Goal: Task Accomplishment & Management: Use online tool/utility

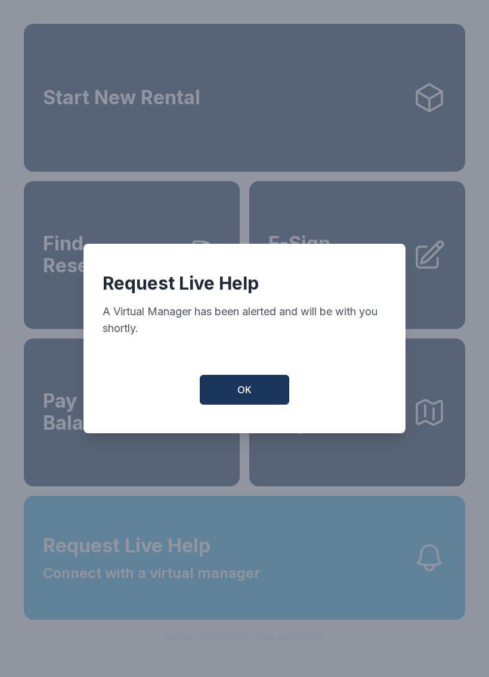
click at [255, 393] on button "OK" at bounding box center [244, 390] width 89 height 30
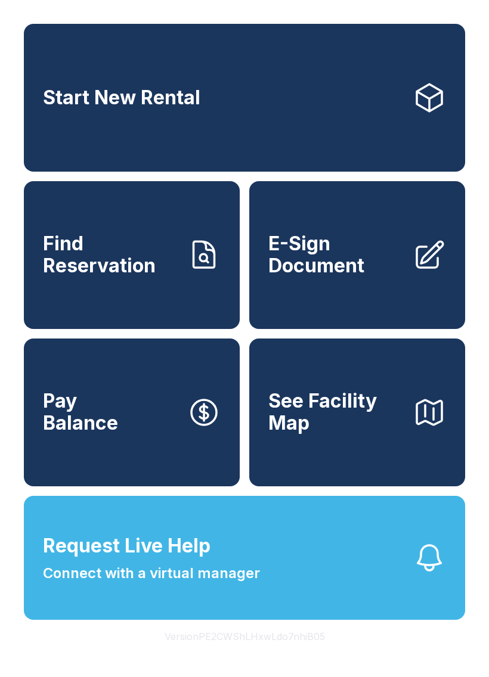
click at [322, 598] on button "Request Live Help Connect with a virtual manager" at bounding box center [244, 558] width 441 height 124
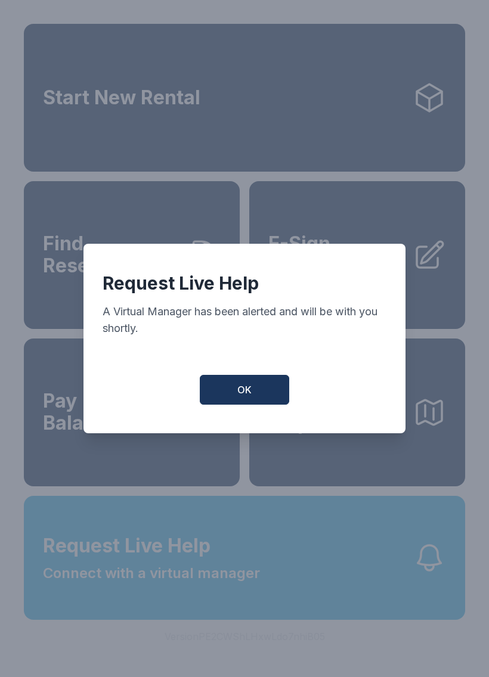
click at [238, 397] on span "OK" at bounding box center [244, 390] width 14 height 14
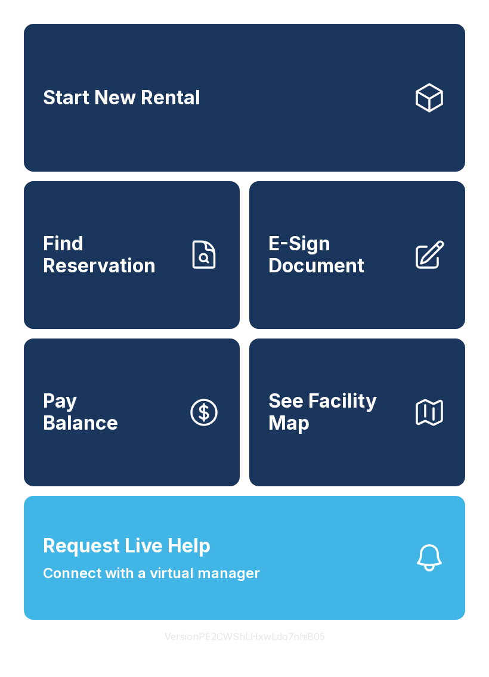
click at [238, 400] on link "Pay Balance" at bounding box center [132, 413] width 216 height 148
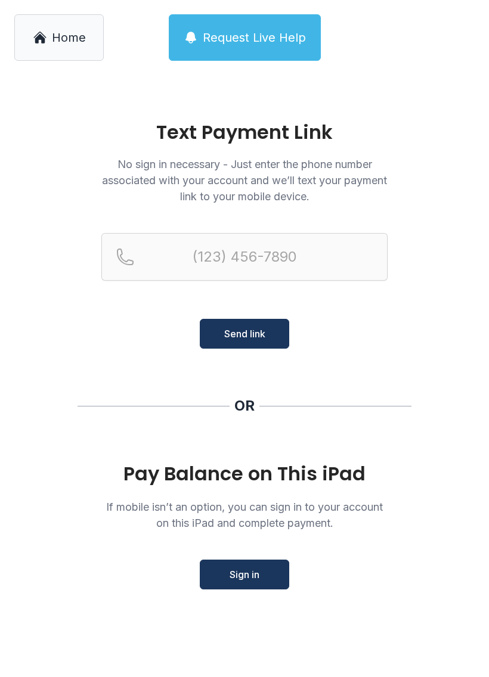
click at [246, 389] on main "Text Payment Link No sign in necessary - Just enter the phone number associated…" at bounding box center [244, 376] width 489 height 602
click at [51, 21] on link "Home" at bounding box center [58, 37] width 89 height 47
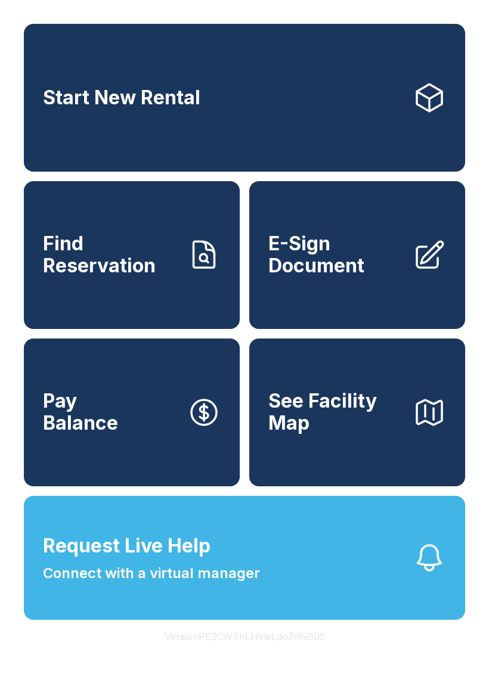
click at [269, 571] on button "Request Live Help Connect with a virtual manager" at bounding box center [244, 558] width 441 height 124
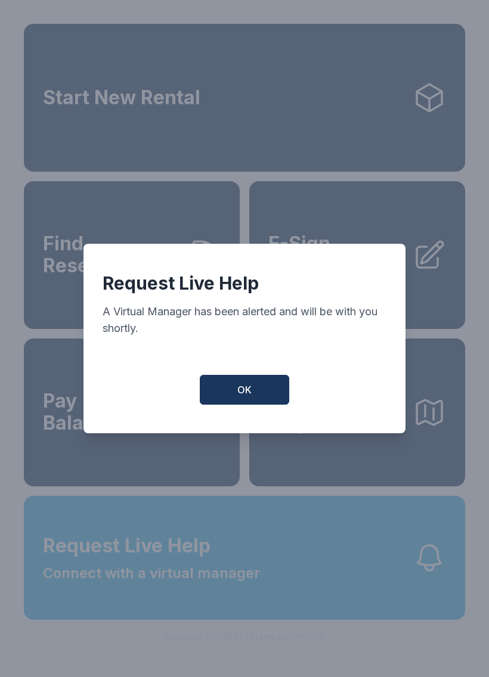
click at [233, 405] on button "OK" at bounding box center [244, 390] width 89 height 30
click at [233, 409] on div "Request Live Help A Virtual Manager has been alerted and will be with you short…" at bounding box center [244, 339] width 322 height 190
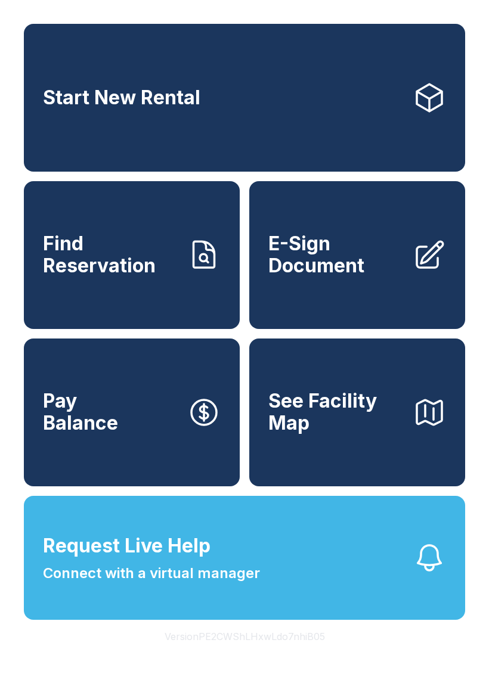
click at [231, 389] on link "Pay Balance" at bounding box center [132, 413] width 216 height 148
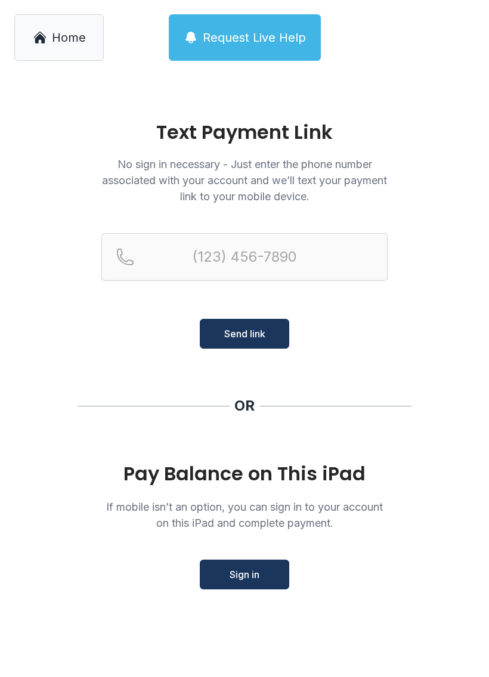
click at [32, 18] on link "Home" at bounding box center [58, 37] width 89 height 47
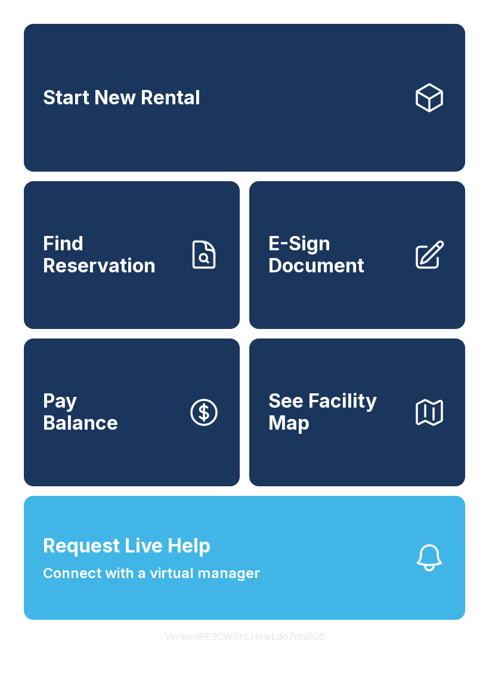
click at [231, 581] on span "Request Live Help Connect with a virtual manager" at bounding box center [151, 558] width 217 height 52
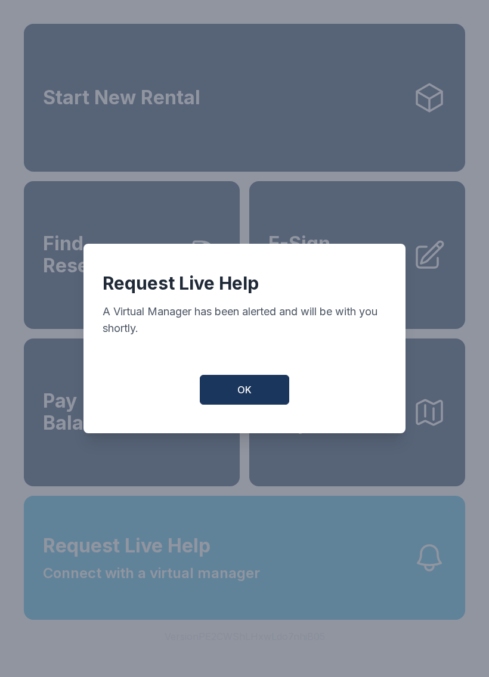
click at [240, 383] on button "OK" at bounding box center [244, 390] width 89 height 30
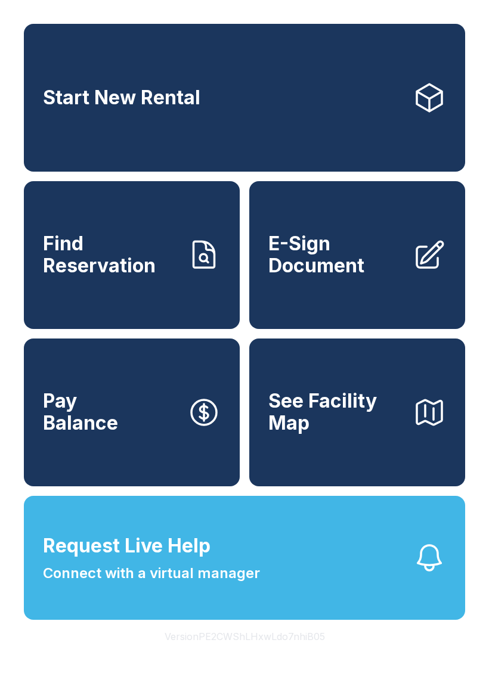
click at [174, 560] on span "Request Live Help" at bounding box center [127, 546] width 168 height 29
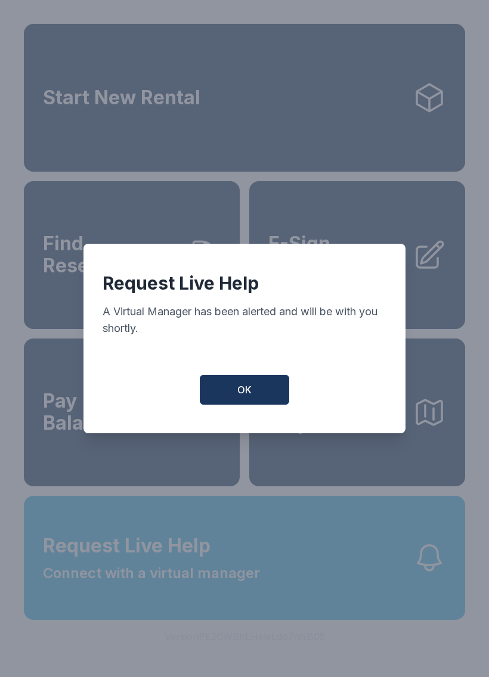
click at [241, 381] on button "OK" at bounding box center [244, 390] width 89 height 30
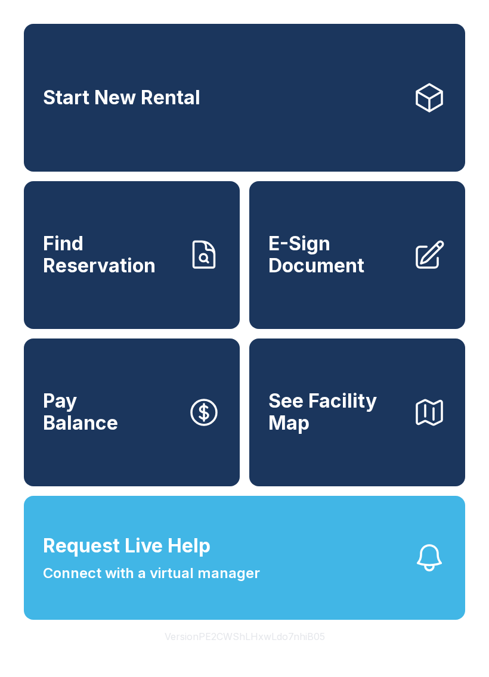
click at [175, 557] on button "Request Live Help Connect with a virtual manager" at bounding box center [244, 558] width 441 height 124
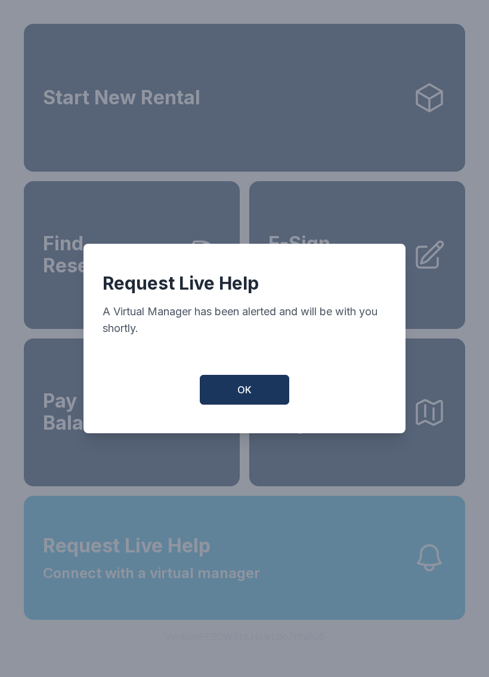
click at [242, 394] on span "OK" at bounding box center [244, 390] width 14 height 14
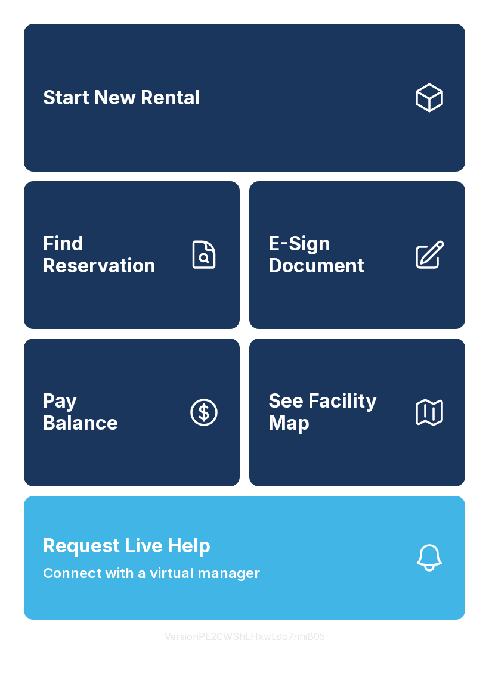
click at [180, 560] on span "Request Live Help" at bounding box center [127, 546] width 168 height 29
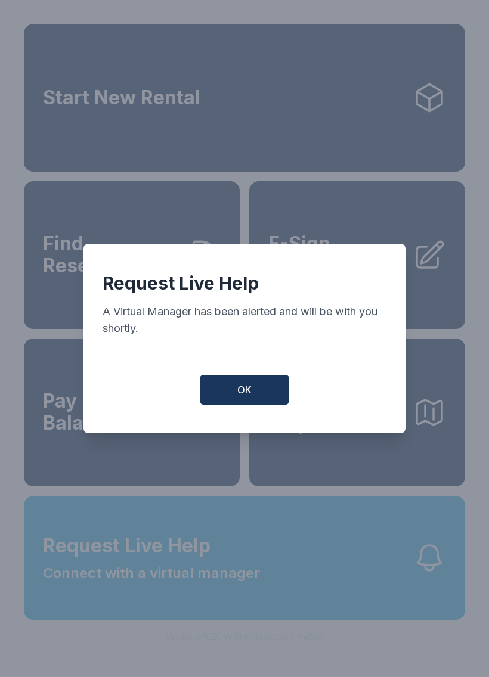
click at [249, 389] on span "OK" at bounding box center [244, 390] width 14 height 14
